Goal: Find contact information: Find contact information

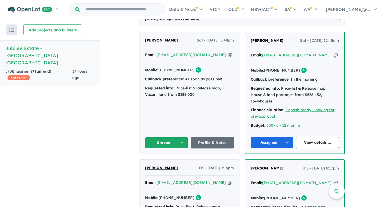
scroll to position [226, 0]
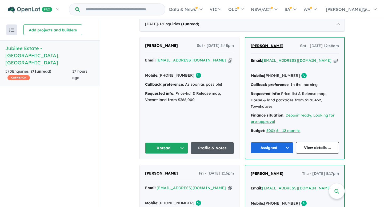
click at [206, 143] on link "Profile & Notes" at bounding box center [211, 148] width 43 height 11
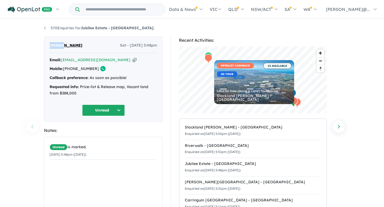
drag, startPoint x: 50, startPoint y: 46, endPoint x: 62, endPoint y: 47, distance: 12.6
click at [62, 47] on span "[PERSON_NAME]" at bounding box center [66, 45] width 33 height 6
copy span "Geevin"
drag, startPoint x: 95, startPoint y: 45, endPoint x: 64, endPoint y: 45, distance: 30.6
click at [64, 45] on div "[PERSON_NAME] Sat - [DATE] 5:48pm" at bounding box center [103, 47] width 107 height 11
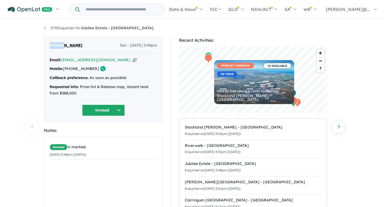
copy span "[GEOGRAPHIC_DATA]"
click at [132, 60] on icon "button" at bounding box center [134, 60] width 4 height 6
copy span "[GEOGRAPHIC_DATA]"
drag, startPoint x: 92, startPoint y: 70, endPoint x: 72, endPoint y: 71, distance: 20.3
click at [72, 71] on link "[PHONE_NUMBER]" at bounding box center [81, 68] width 36 height 5
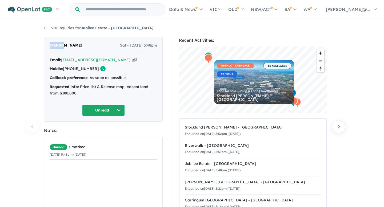
copy link "409 407 211"
